Goal: Book appointment/travel/reservation

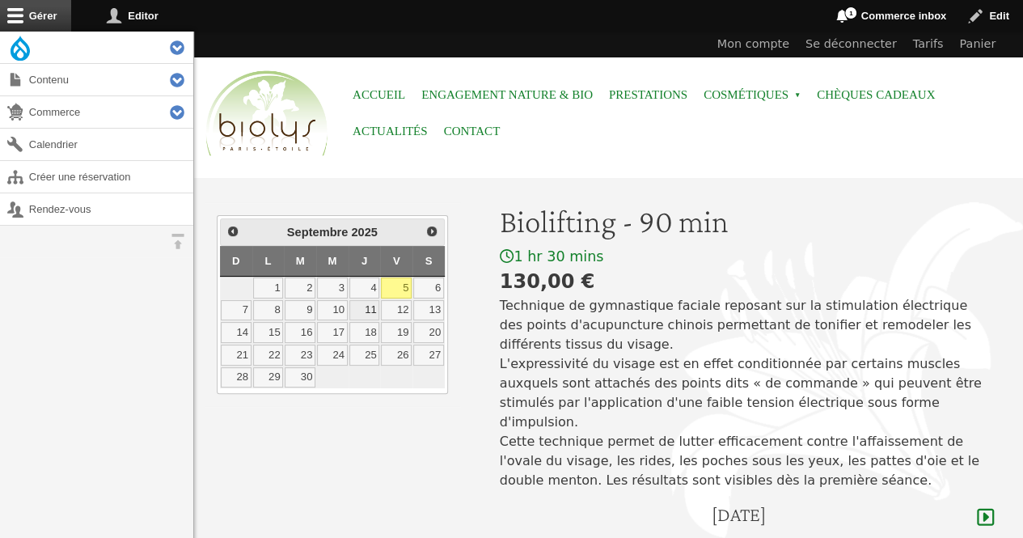
click at [374, 310] on link "11" at bounding box center [365, 310] width 31 height 21
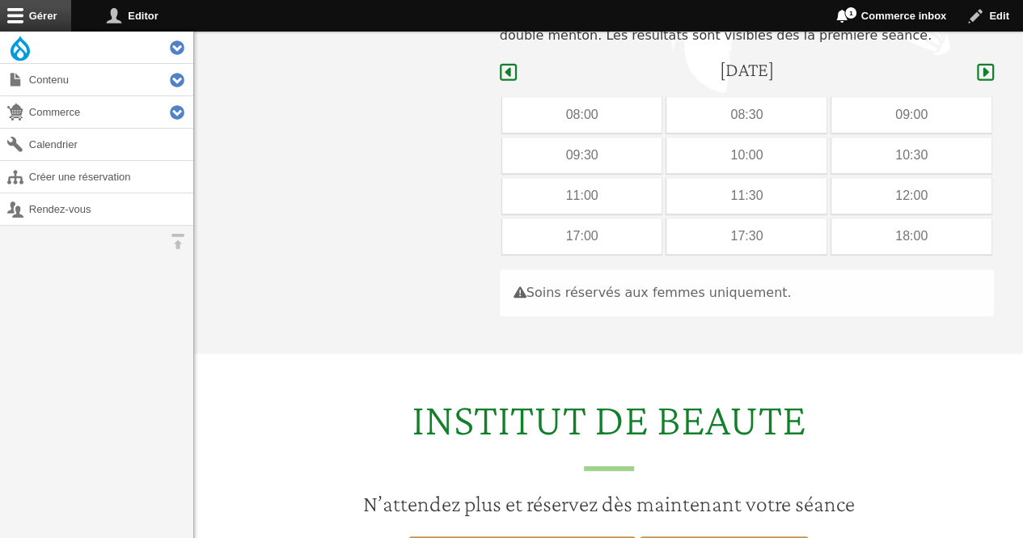
scroll to position [483, 0]
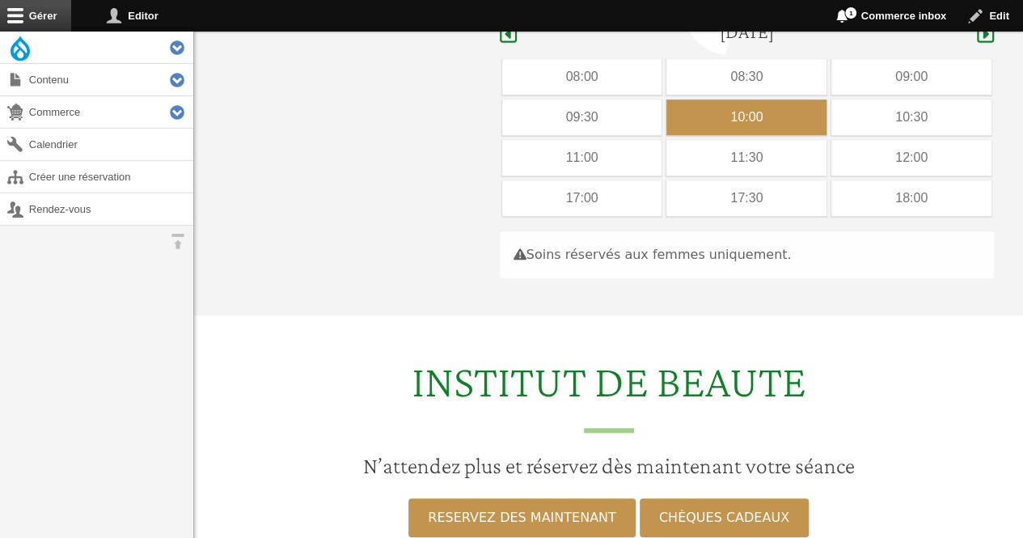
click at [743, 100] on div "10:00" at bounding box center [747, 118] width 160 height 36
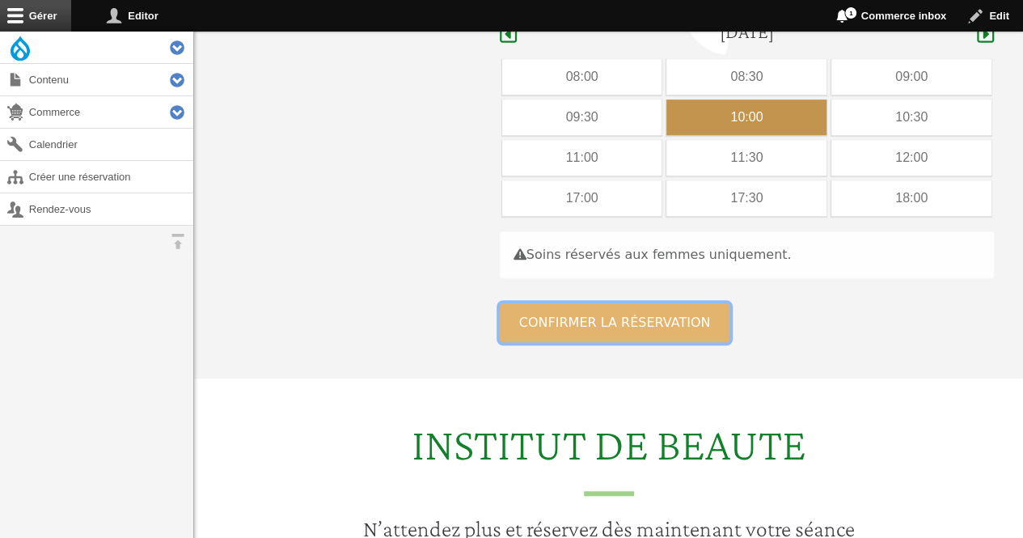
click at [641, 304] on button "Confirmer la réservation" at bounding box center [615, 322] width 231 height 39
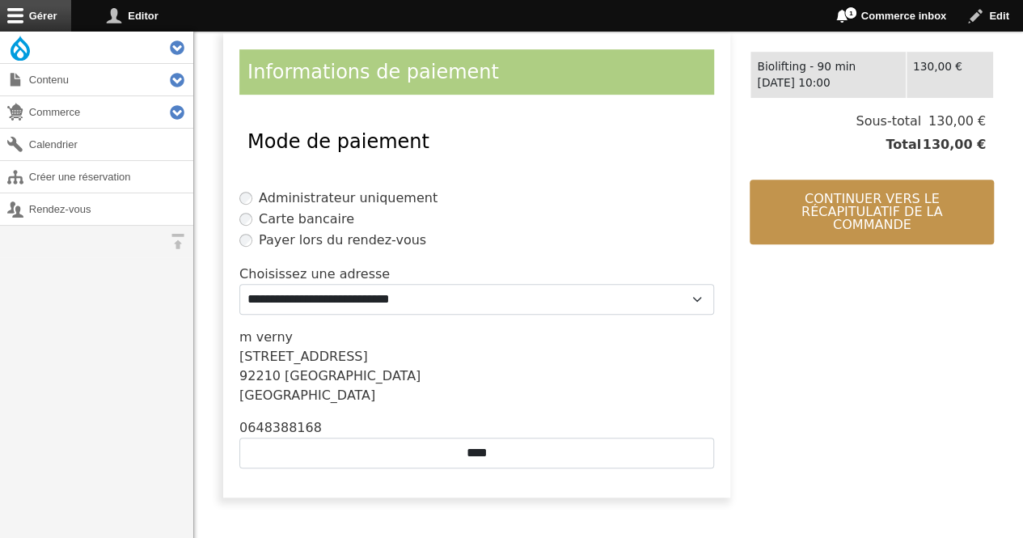
scroll to position [360, 0]
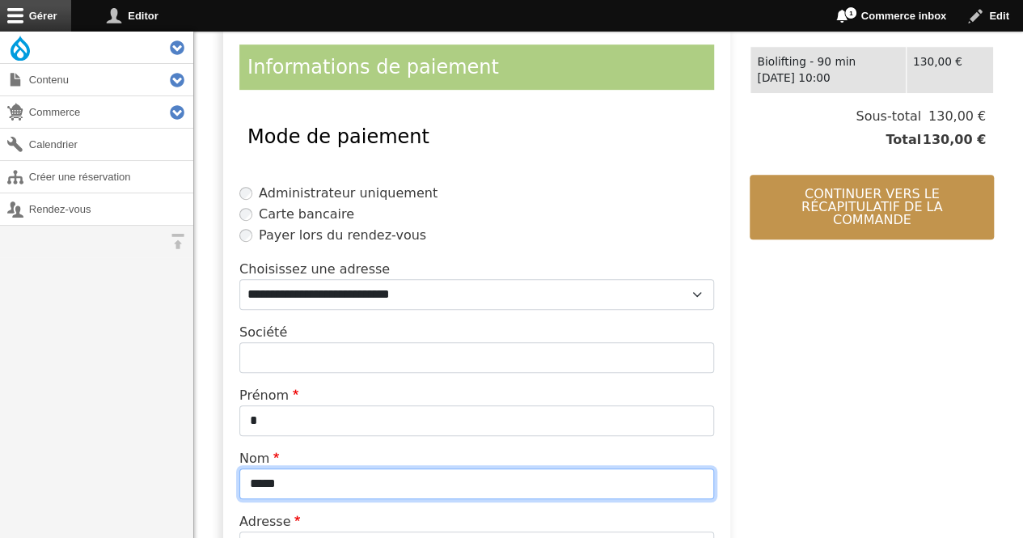
click at [346, 483] on input "*****" at bounding box center [476, 483] width 475 height 31
type input "*"
type input "*********"
click at [325, 484] on input "*********" at bounding box center [476, 483] width 475 height 31
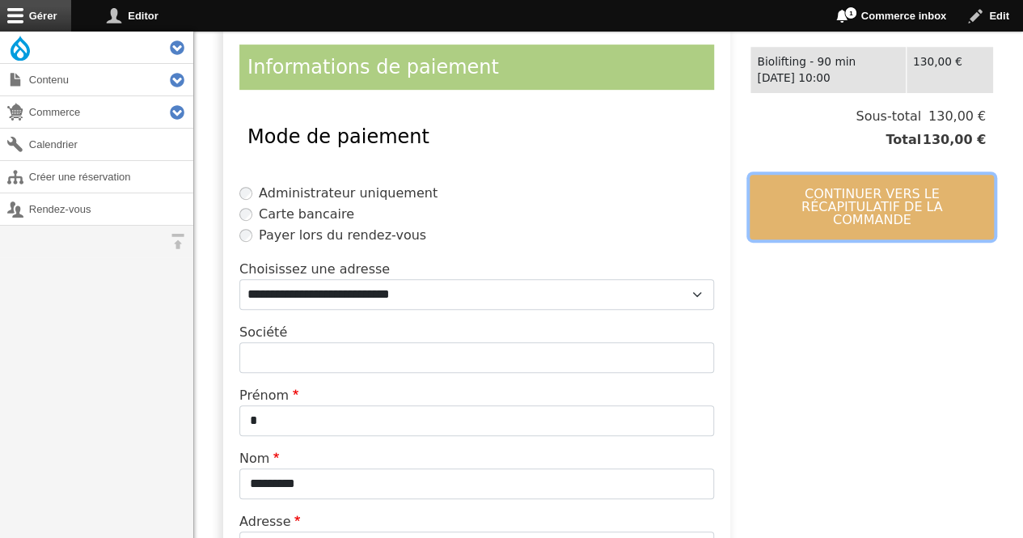
click at [922, 210] on button "Continuer vers le récapitulatif de la commande" at bounding box center [872, 207] width 244 height 65
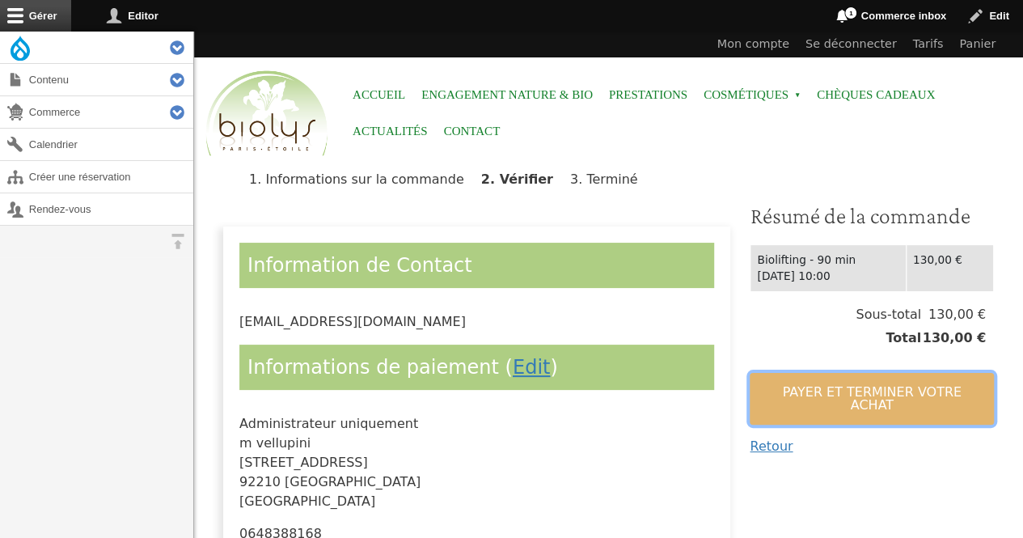
click at [835, 403] on button "Payer et terminer votre achat" at bounding box center [872, 399] width 244 height 52
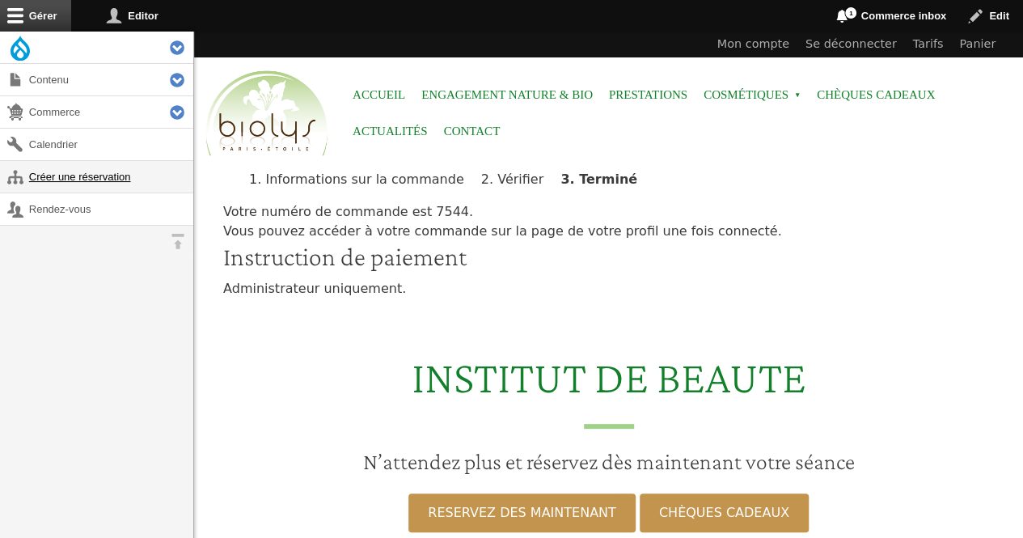
click at [57, 180] on link "Créer une réservation" at bounding box center [96, 177] width 193 height 32
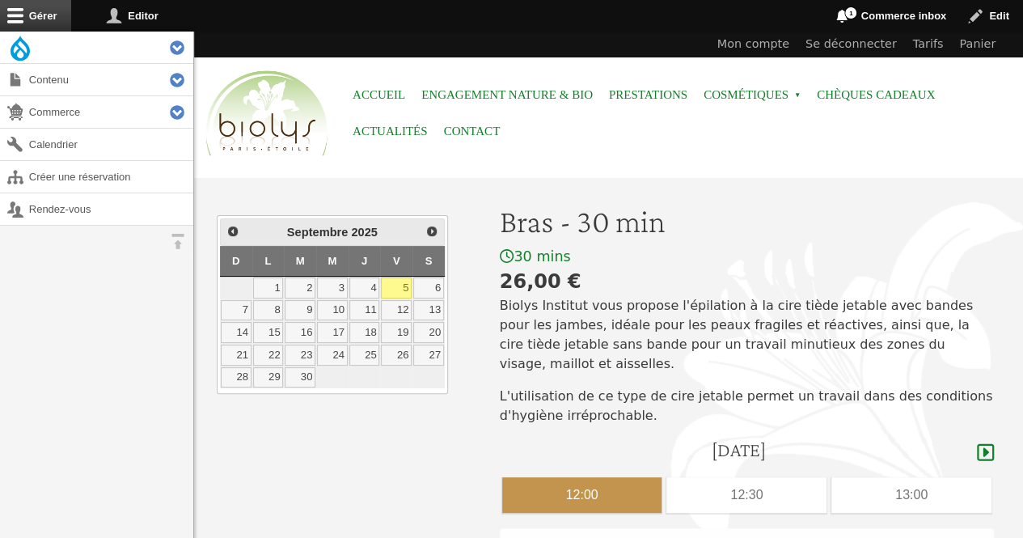
click at [621, 477] on div "12:00" at bounding box center [582, 495] width 160 height 36
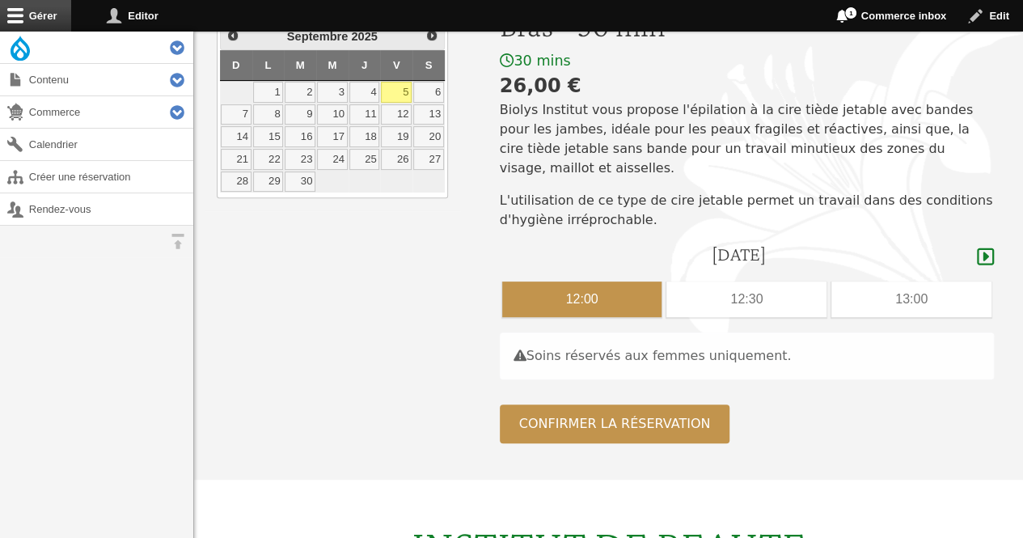
scroll to position [239, 0]
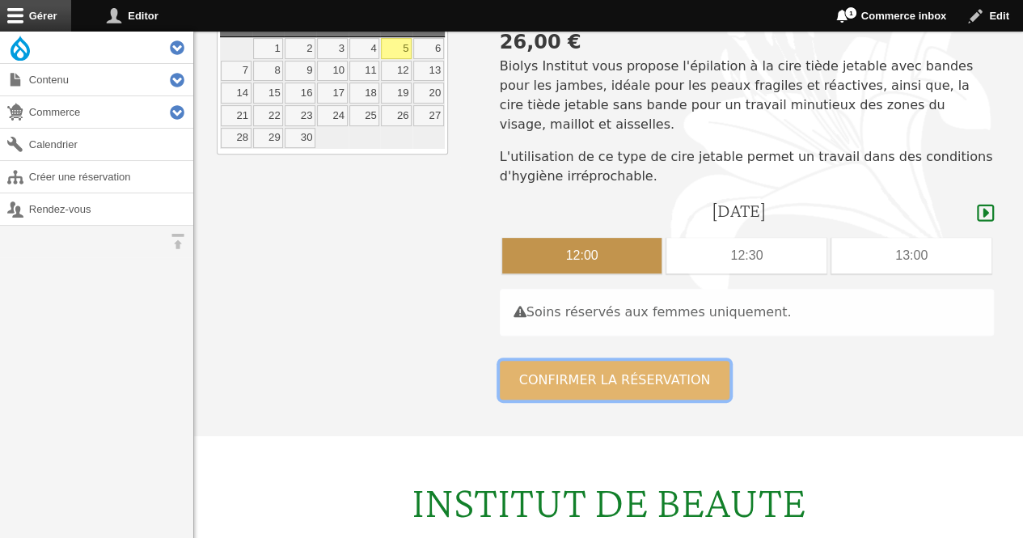
click at [672, 361] on button "Confirmer la réservation" at bounding box center [615, 380] width 231 height 39
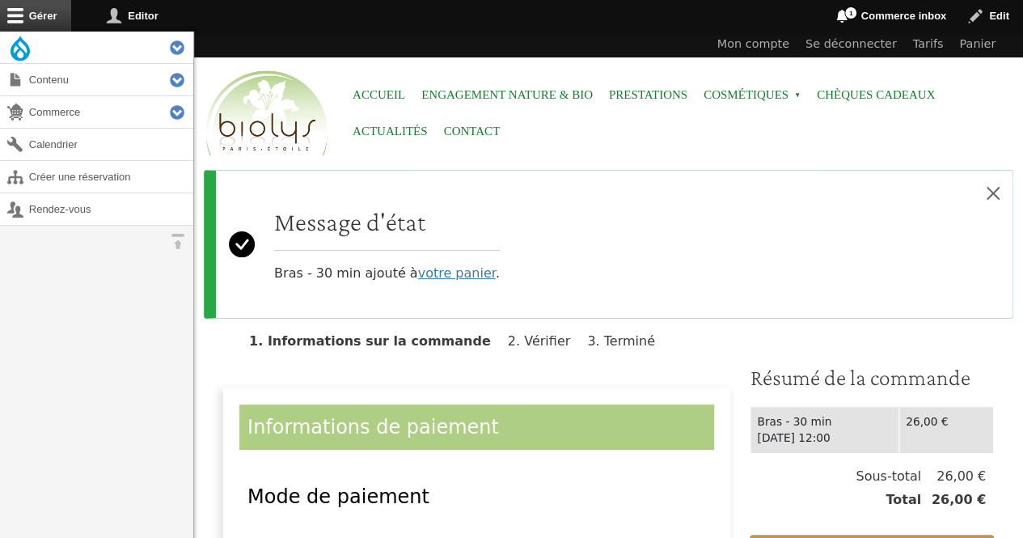
scroll to position [128, 0]
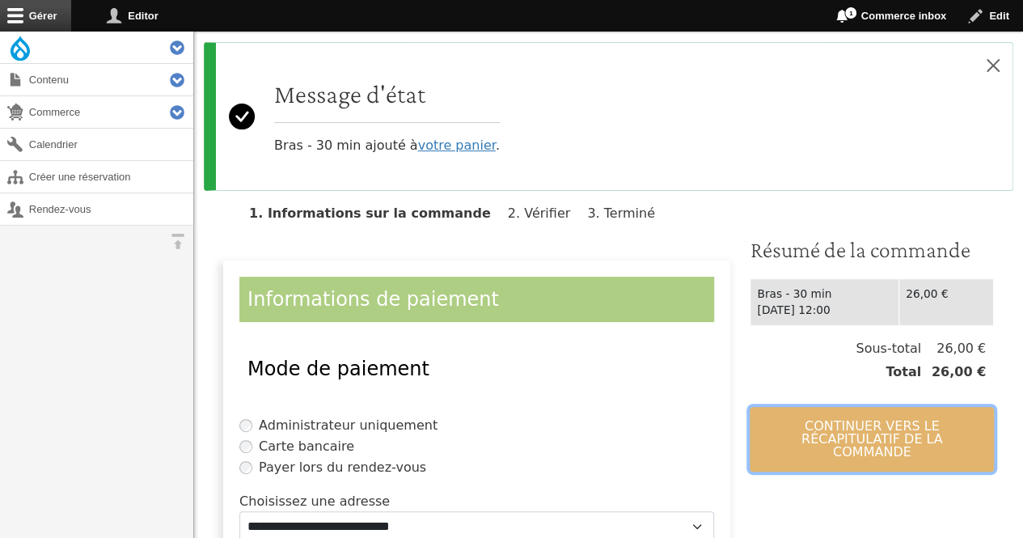
click at [858, 426] on button "Continuer vers le récapitulatif de la commande" at bounding box center [872, 439] width 244 height 65
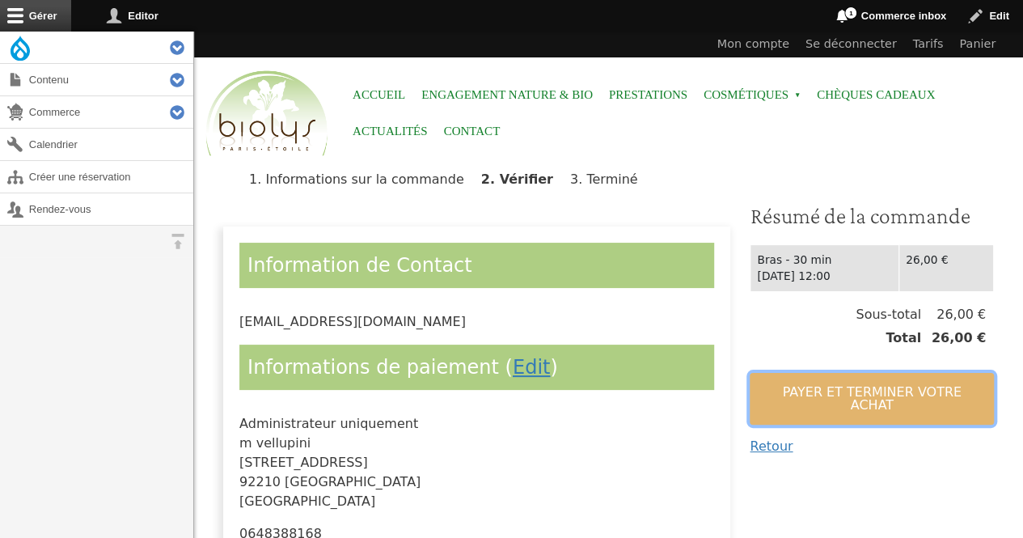
click at [848, 391] on button "Payer et terminer votre achat" at bounding box center [872, 399] width 244 height 52
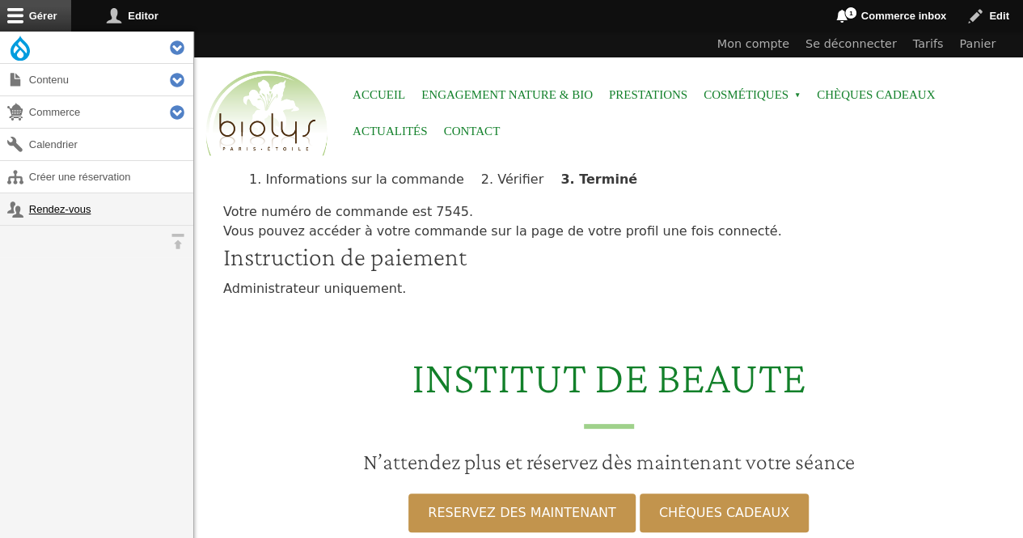
click at [58, 206] on link "Rendez-vous" at bounding box center [96, 209] width 193 height 32
